Goal: Task Accomplishment & Management: Manage account settings

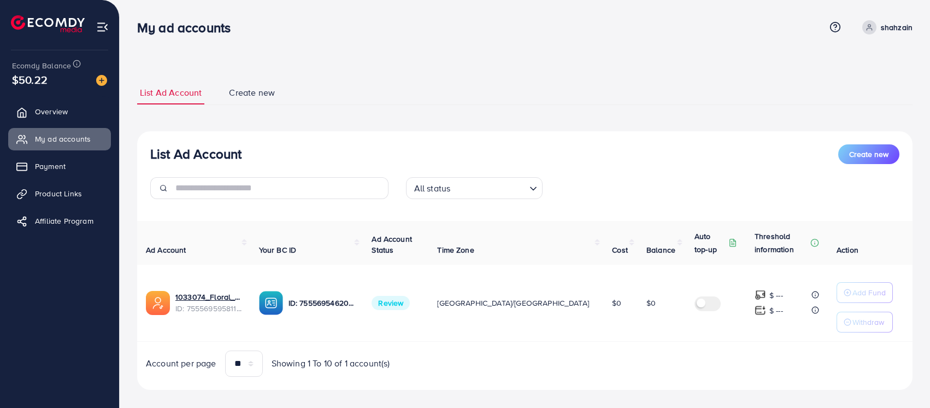
scroll to position [12, 0]
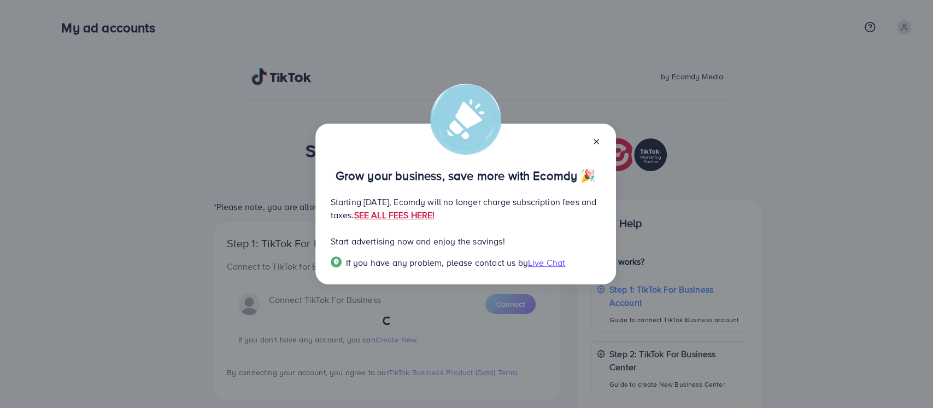
click at [434, 213] on link "SEE ALL FEES HERE!" at bounding box center [394, 215] width 81 height 12
click at [593, 143] on icon at bounding box center [596, 141] width 9 height 9
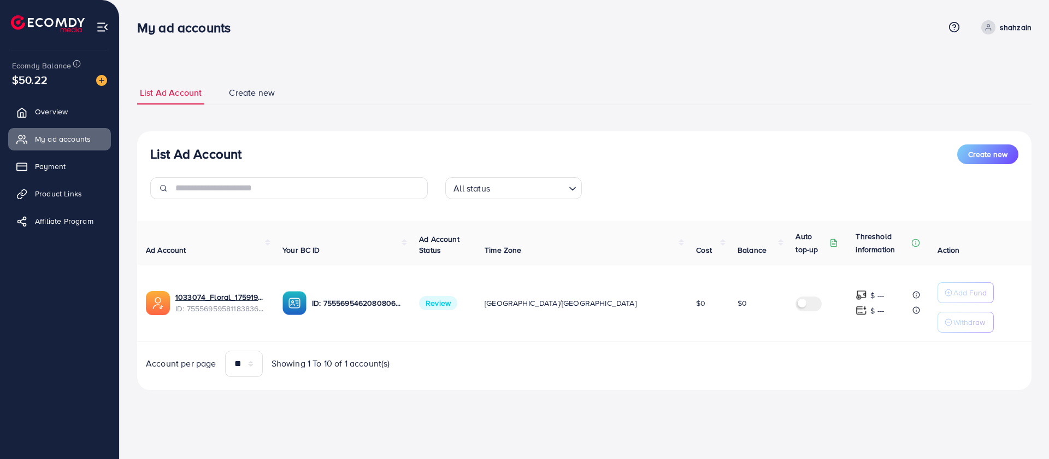
click at [932, 28] on p "shahzain" at bounding box center [1016, 27] width 32 height 13
click at [932, 90] on span "Log out" at bounding box center [966, 89] width 30 height 13
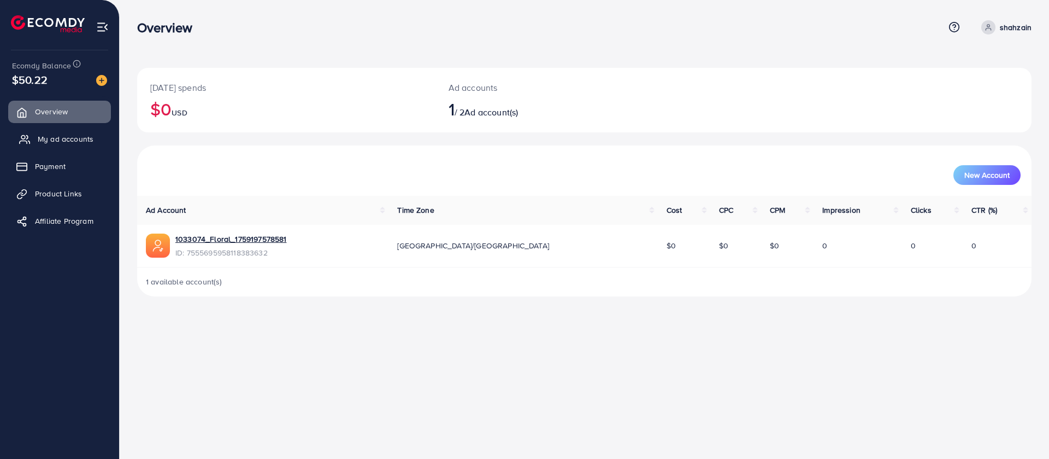
click at [56, 133] on span "My ad accounts" at bounding box center [66, 138] width 56 height 11
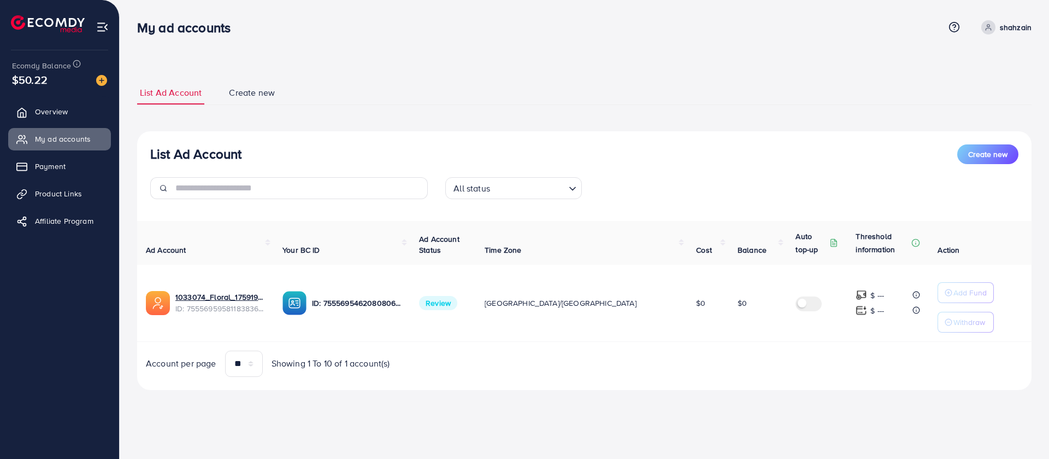
click at [994, 30] on span at bounding box center [988, 27] width 14 height 14
click at [973, 61] on span "Profile" at bounding box center [963, 64] width 25 height 13
select select "********"
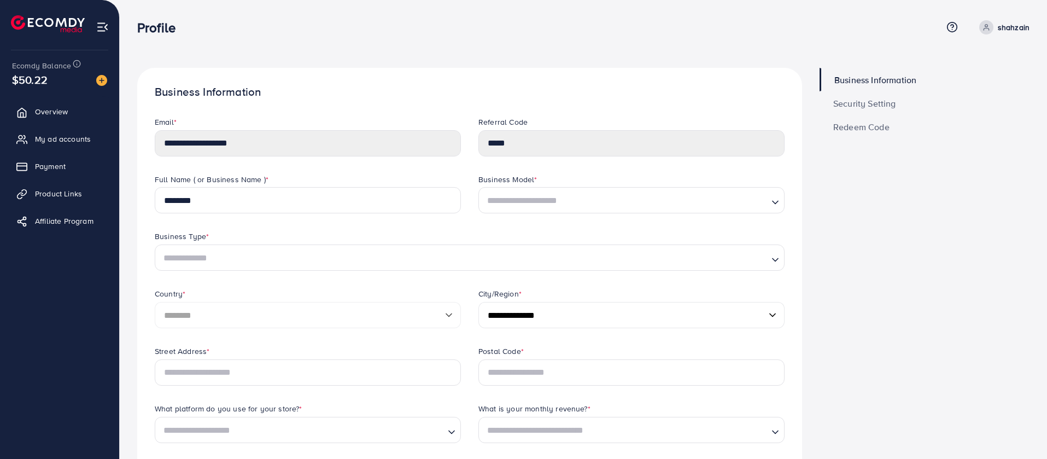
click at [984, 32] on span at bounding box center [986, 27] width 14 height 14
click at [958, 92] on span "Log out" at bounding box center [964, 89] width 30 height 13
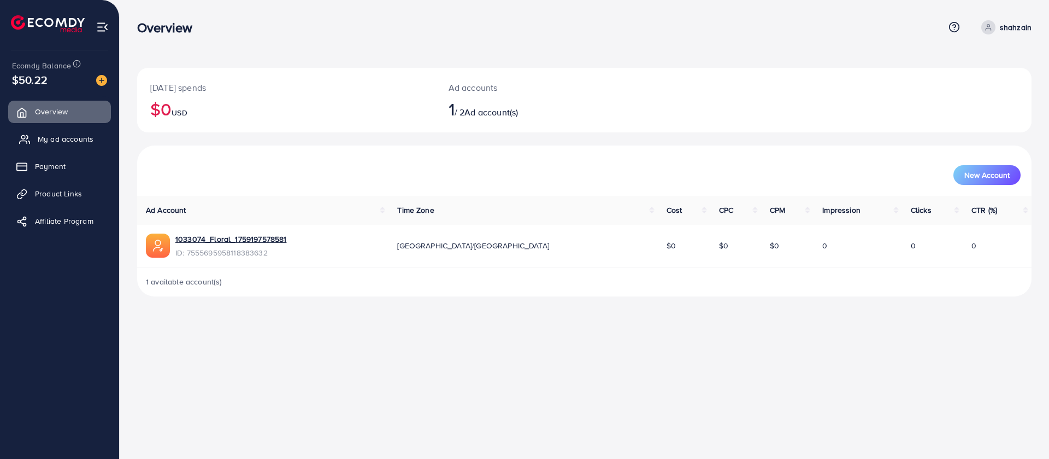
click at [70, 138] on span "My ad accounts" at bounding box center [66, 138] width 56 height 11
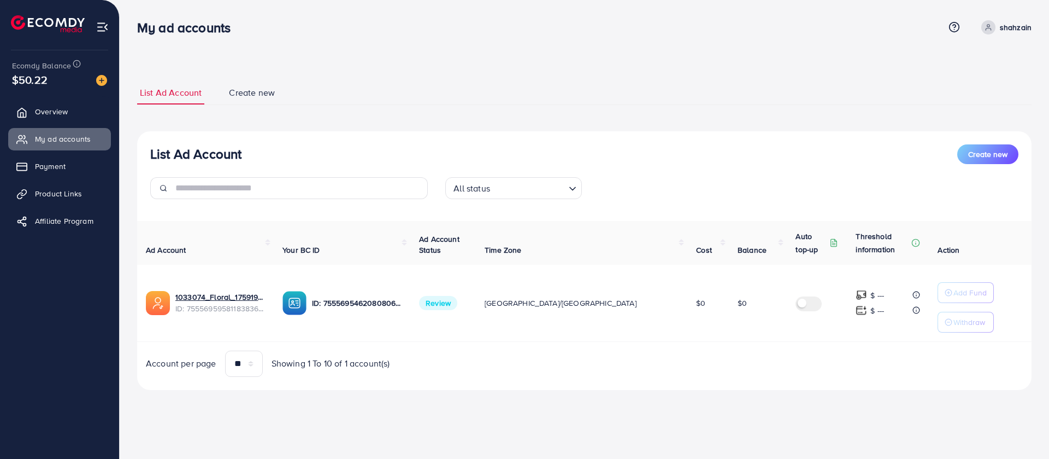
click at [457, 303] on span "Review" at bounding box center [438, 303] width 38 height 14
click at [994, 32] on span at bounding box center [988, 27] width 14 height 14
click at [972, 96] on link "Log out" at bounding box center [979, 90] width 104 height 25
